Goal: Task Accomplishment & Management: Complete application form

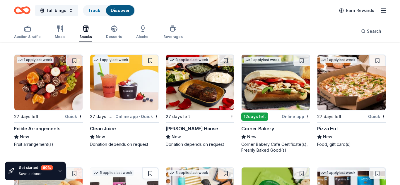
scroll to position [947, 0]
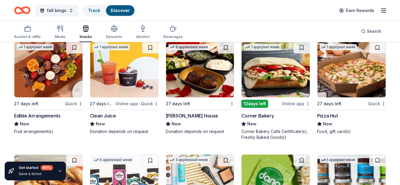
click at [221, 71] on img at bounding box center [200, 70] width 68 height 56
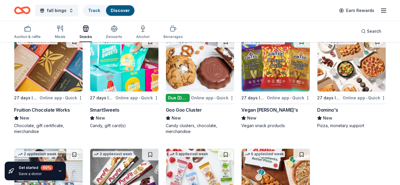
scroll to position [1180, 0]
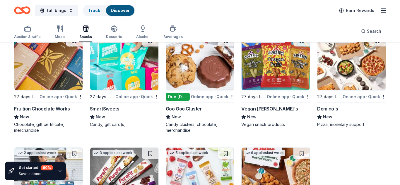
click at [112, 64] on img at bounding box center [124, 63] width 68 height 56
click at [54, 62] on img at bounding box center [48, 63] width 68 height 56
click at [196, 61] on img at bounding box center [200, 63] width 68 height 56
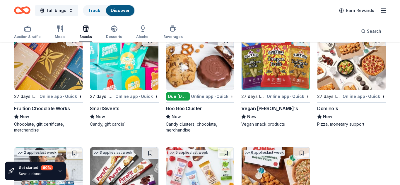
click at [276, 55] on img at bounding box center [276, 63] width 68 height 56
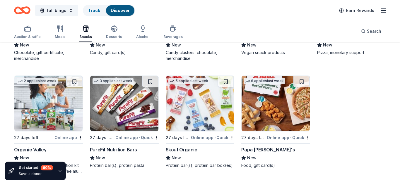
scroll to position [1253, 0]
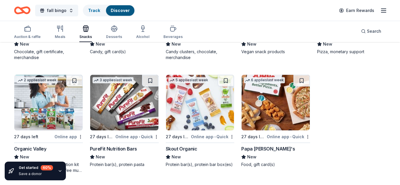
click at [195, 109] on img at bounding box center [200, 103] width 68 height 56
click at [113, 32] on div "Desserts" at bounding box center [114, 32] width 16 height 14
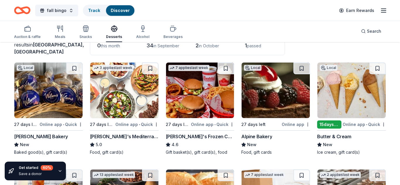
scroll to position [47, 0]
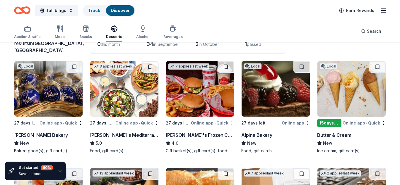
click at [266, 85] on img at bounding box center [276, 89] width 68 height 56
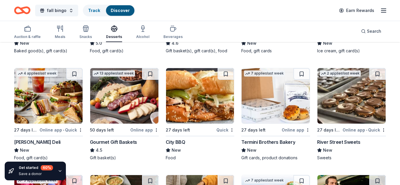
scroll to position [148, 0]
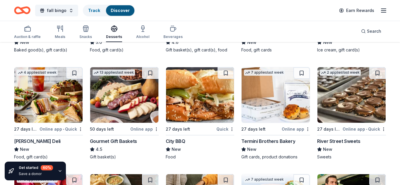
click at [209, 94] on img at bounding box center [200, 95] width 68 height 56
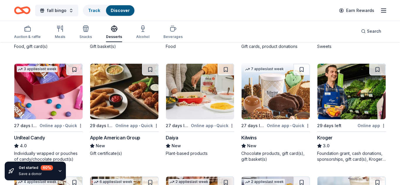
scroll to position [257, 0]
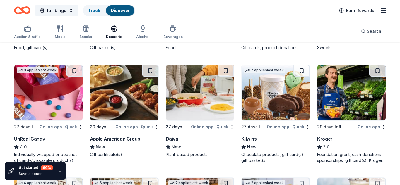
click at [345, 84] on img at bounding box center [351, 93] width 68 height 56
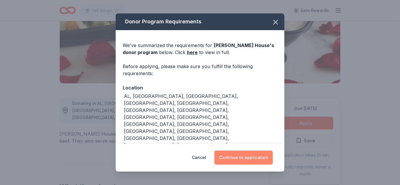
click at [249, 156] on button "Continue to application" at bounding box center [243, 158] width 58 height 14
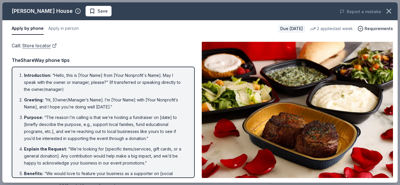
click at [33, 45] on link "Store locator" at bounding box center [39, 46] width 35 height 8
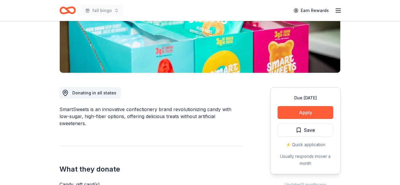
scroll to position [105, 0]
click at [296, 112] on button "Apply" at bounding box center [306, 112] width 56 height 13
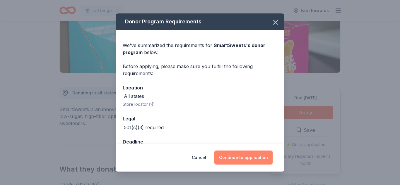
click at [244, 158] on button "Continue to application" at bounding box center [243, 158] width 58 height 14
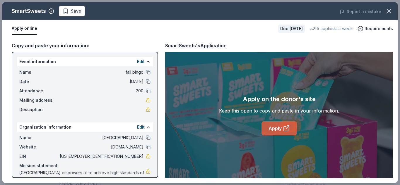
click at [279, 128] on link "Apply" at bounding box center [278, 128] width 35 height 14
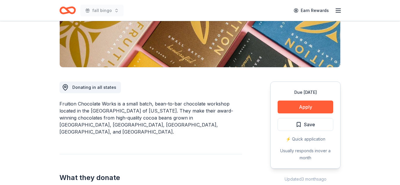
scroll to position [111, 0]
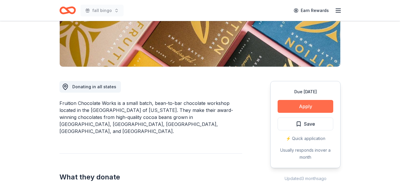
click at [291, 109] on button "Apply" at bounding box center [306, 106] width 56 height 13
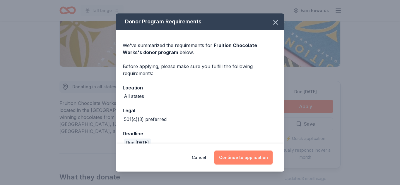
click at [239, 160] on button "Continue to application" at bounding box center [243, 158] width 58 height 14
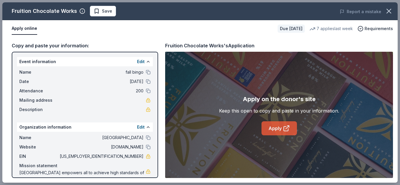
click at [270, 132] on link "Apply" at bounding box center [278, 128] width 35 height 14
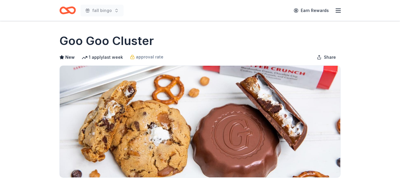
scroll to position [98, 0]
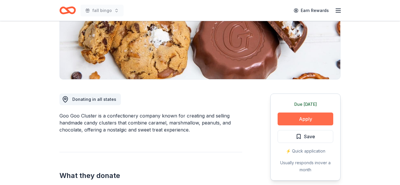
click at [311, 117] on button "Apply" at bounding box center [306, 119] width 56 height 13
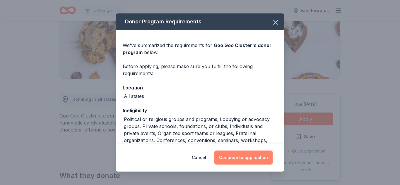
click at [238, 158] on button "Continue to application" at bounding box center [243, 158] width 58 height 14
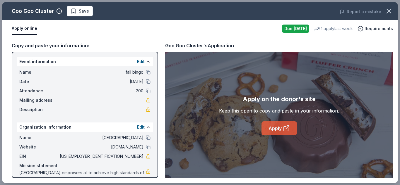
click at [276, 126] on link "Apply" at bounding box center [278, 128] width 35 height 14
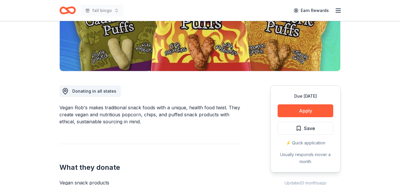
scroll to position [107, 0]
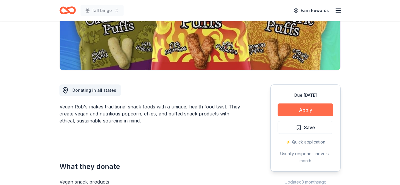
click at [306, 111] on button "Apply" at bounding box center [306, 110] width 56 height 13
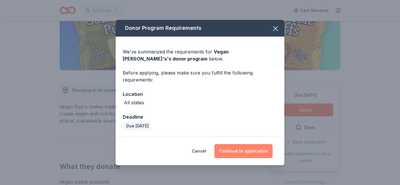
click at [245, 150] on button "Continue to application" at bounding box center [243, 151] width 58 height 14
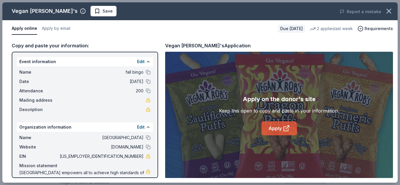
click at [274, 129] on link "Apply" at bounding box center [278, 128] width 35 height 14
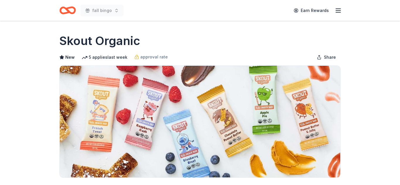
scroll to position [84, 0]
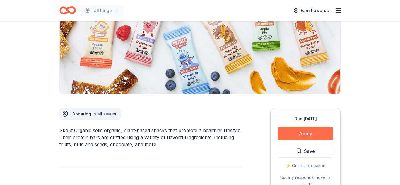
click at [305, 131] on button "Apply" at bounding box center [306, 133] width 56 height 13
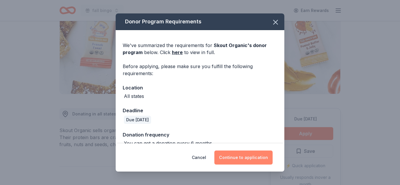
click at [241, 160] on button "Continue to application" at bounding box center [243, 158] width 58 height 14
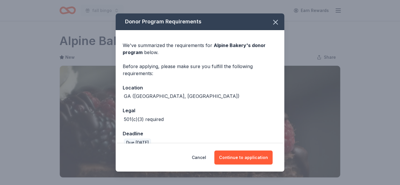
scroll to position [126, 0]
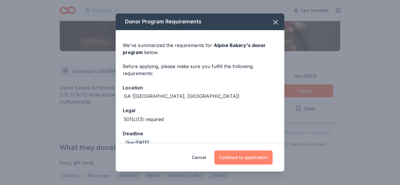
click at [237, 157] on button "Continue to application" at bounding box center [243, 158] width 58 height 14
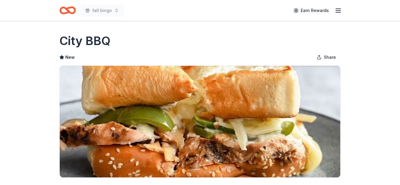
scroll to position [115, 0]
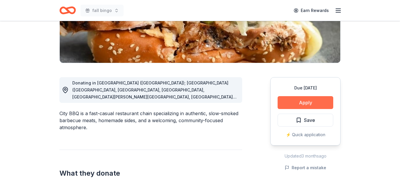
click at [301, 103] on button "Apply" at bounding box center [306, 102] width 56 height 13
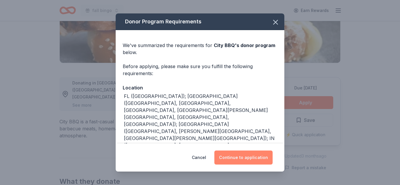
click at [254, 152] on button "Continue to application" at bounding box center [243, 158] width 58 height 14
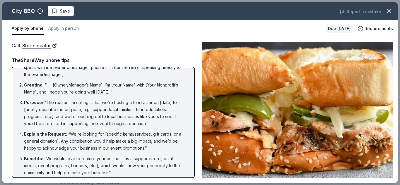
scroll to position [0, 0]
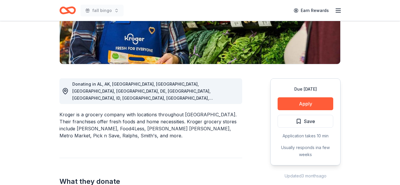
scroll to position [114, 0]
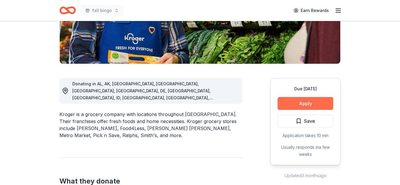
click at [309, 103] on button "Apply" at bounding box center [306, 103] width 56 height 13
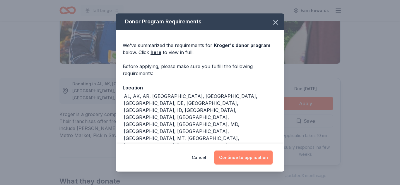
click at [239, 156] on button "Continue to application" at bounding box center [243, 158] width 58 height 14
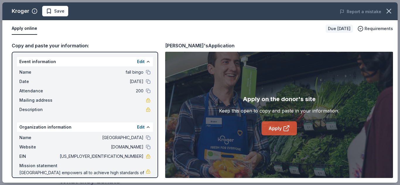
click at [281, 130] on link "Apply" at bounding box center [278, 128] width 35 height 14
